Goal: Transaction & Acquisition: Purchase product/service

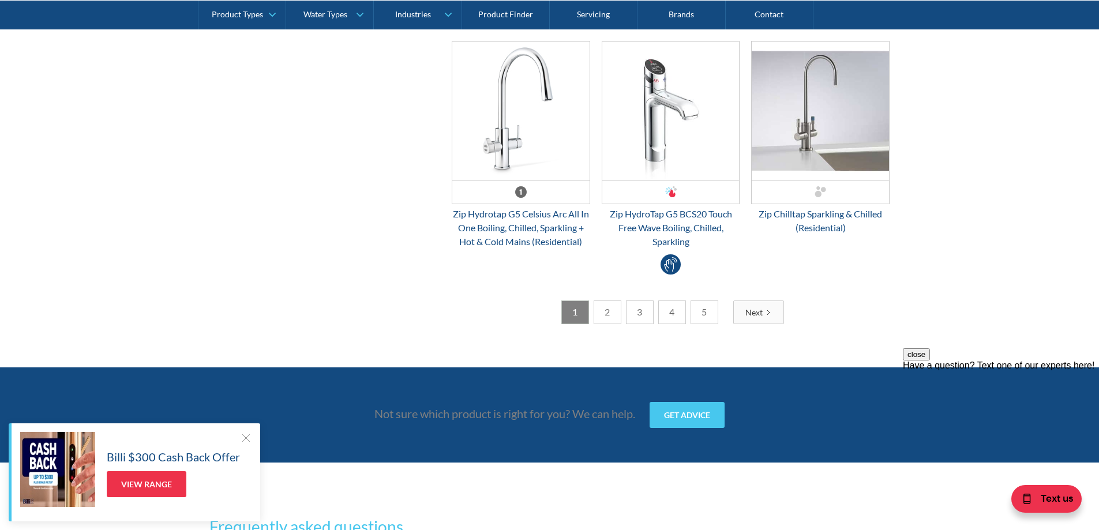
scroll to position [3172, 0]
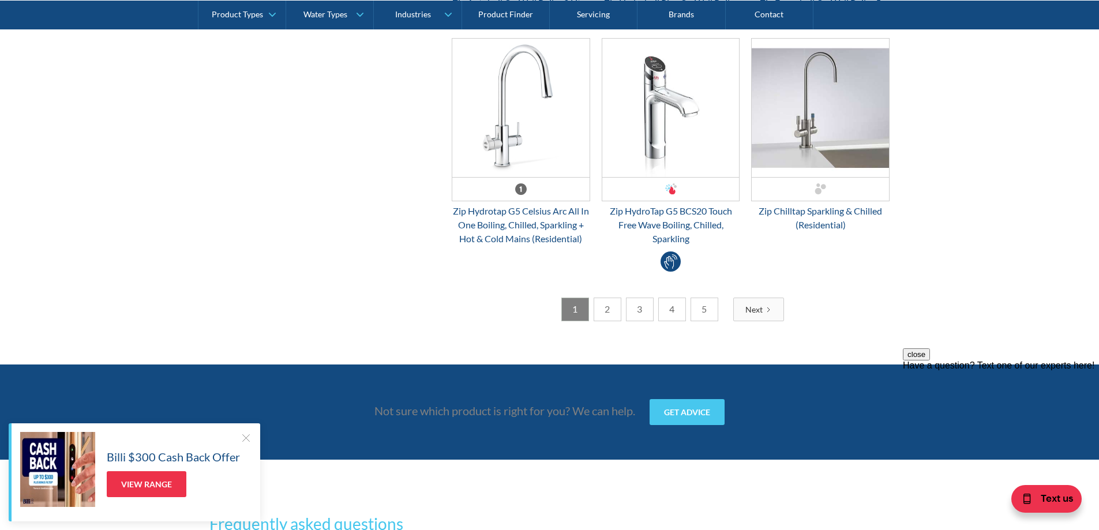
click at [756, 314] on div "Next" at bounding box center [753, 309] width 17 height 12
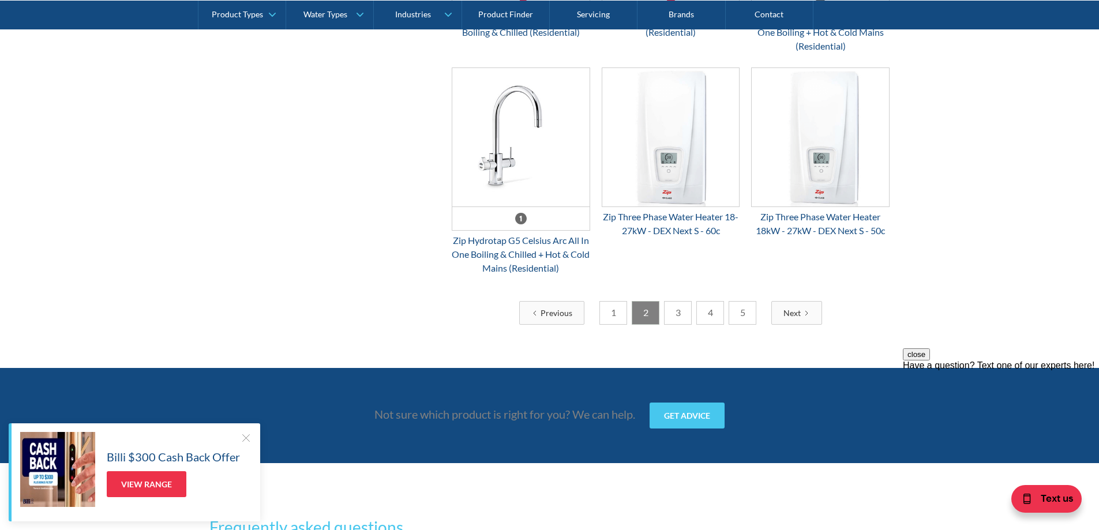
scroll to position [3057, 0]
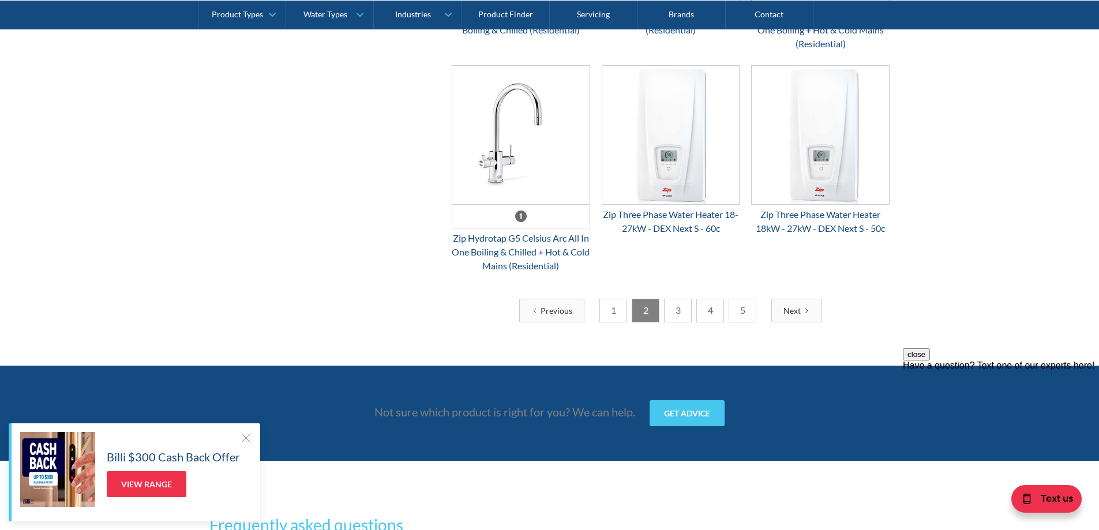
click at [783, 317] on div "Next" at bounding box center [791, 310] width 17 height 12
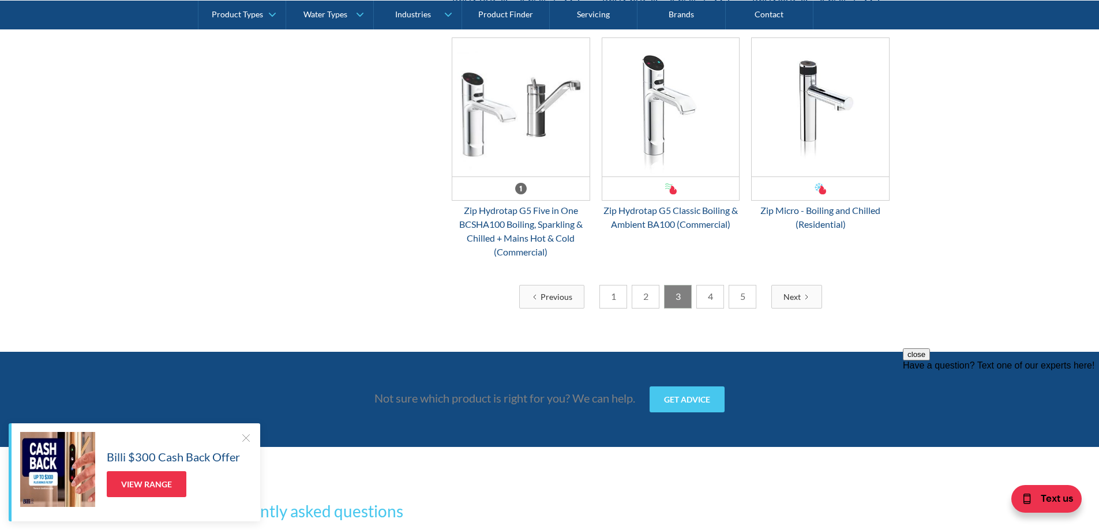
scroll to position [2999, 0]
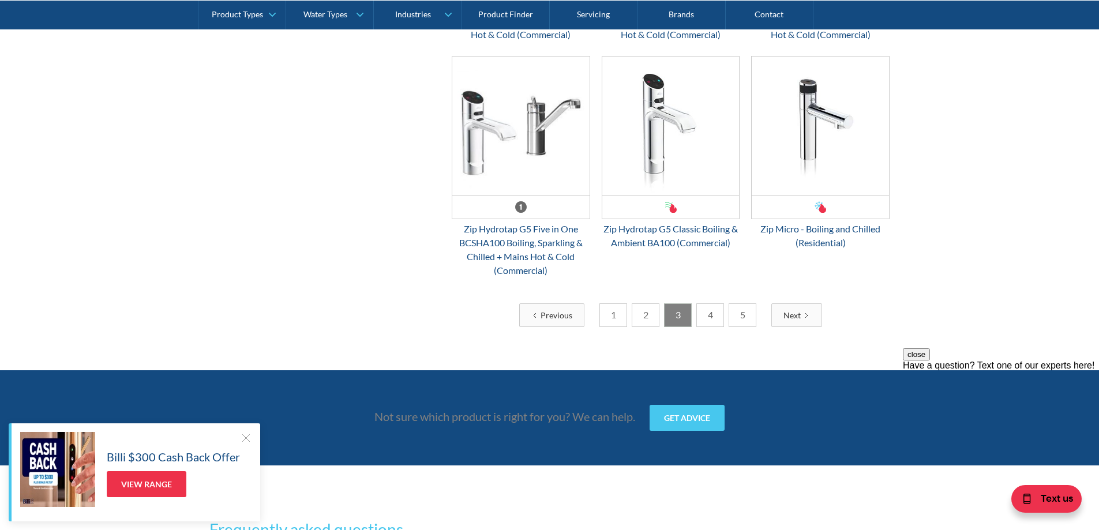
click at [787, 327] on link "Next" at bounding box center [796, 315] width 51 height 24
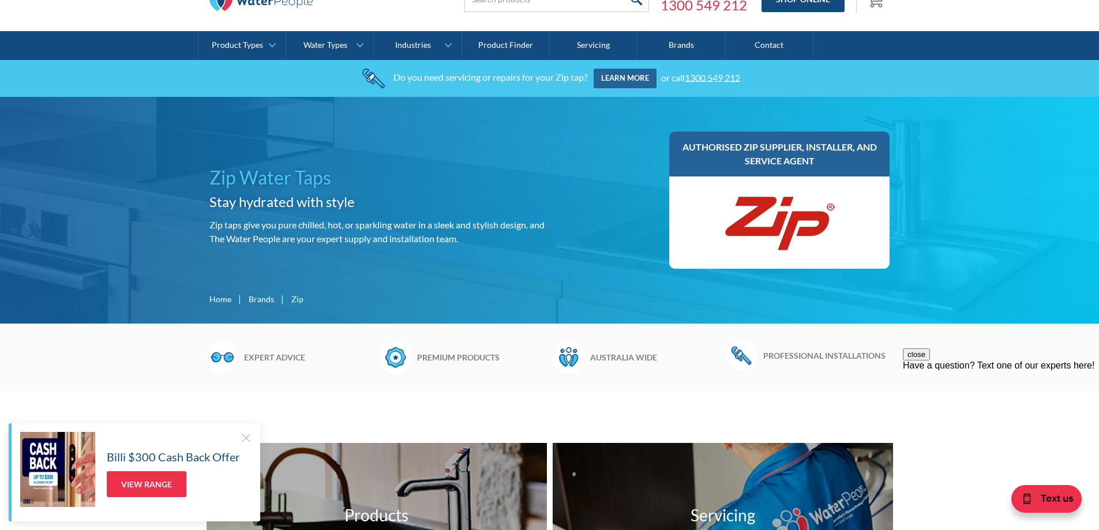
scroll to position [0, 0]
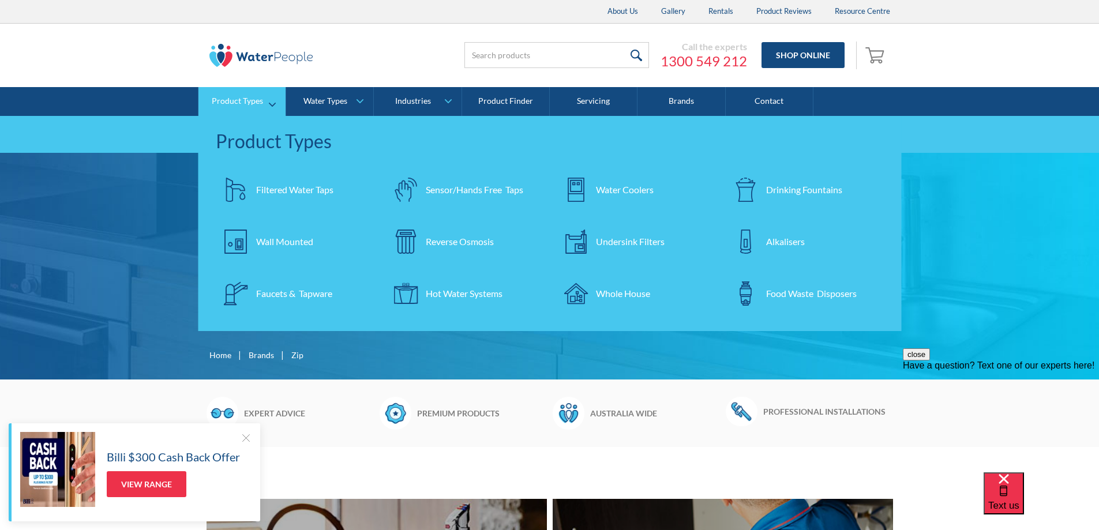
click at [295, 190] on div "Filtered Water Taps" at bounding box center [294, 190] width 77 height 14
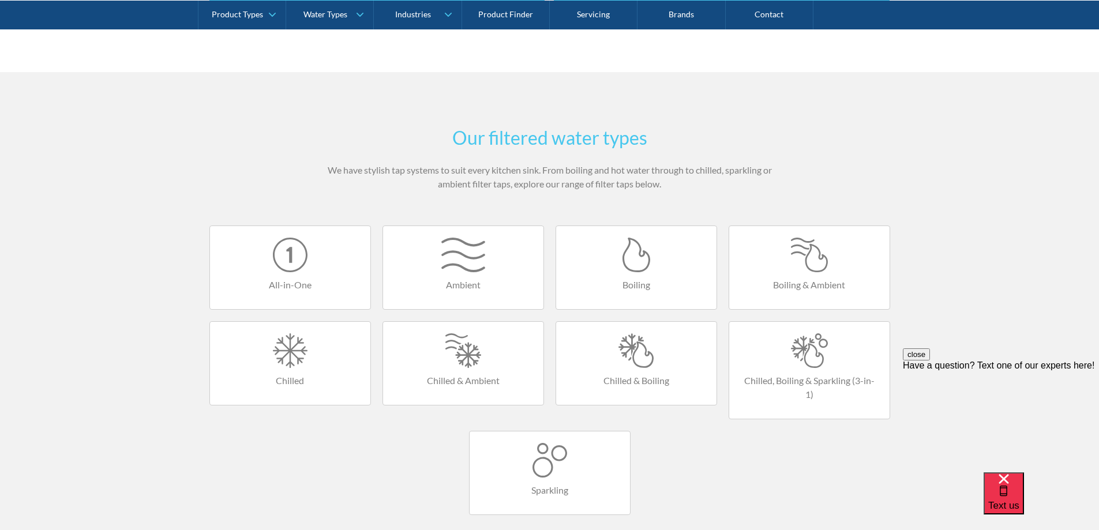
click at [811, 279] on h4 "Boiling & Ambient" at bounding box center [808, 285] width 137 height 14
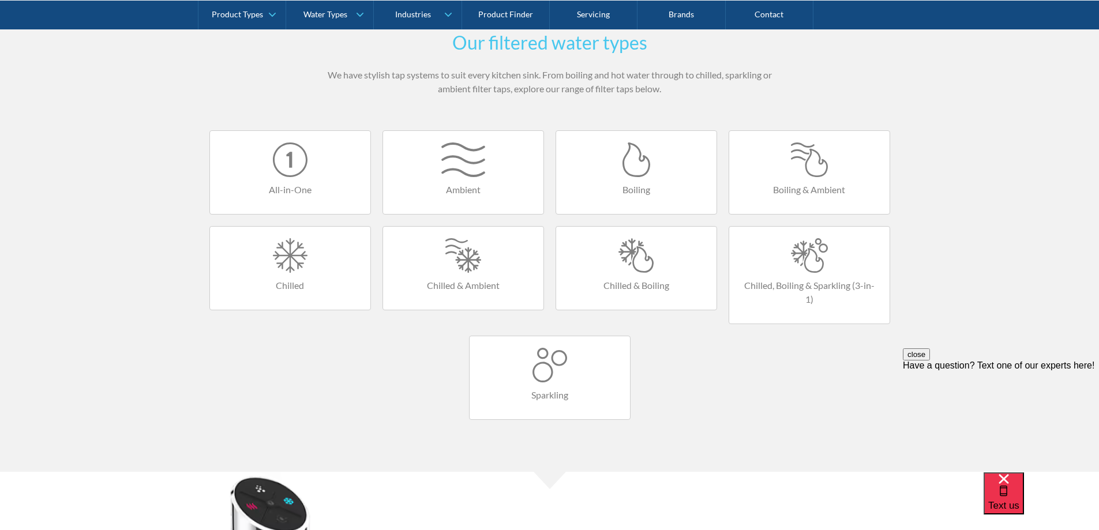
scroll to position [865, 0]
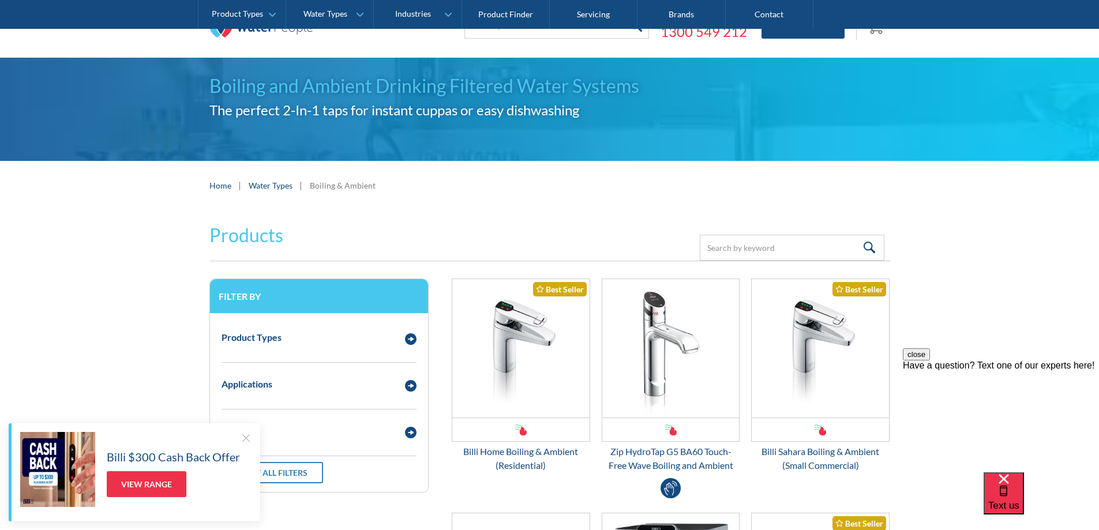
scroll to position [231, 0]
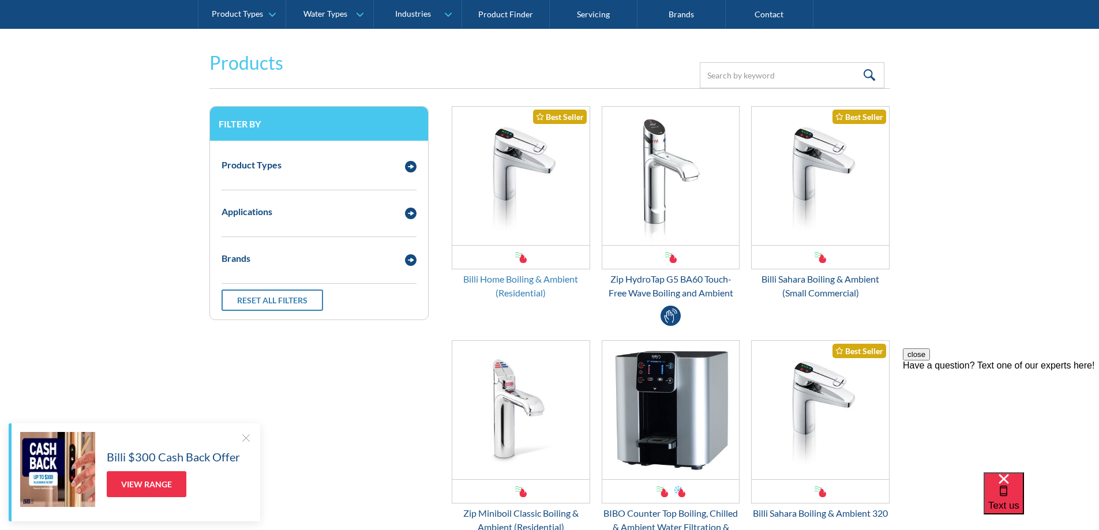
click at [546, 276] on div "Billi Home Boiling & Ambient (Residential)" at bounding box center [521, 286] width 138 height 28
